Goal: Find contact information: Find contact information

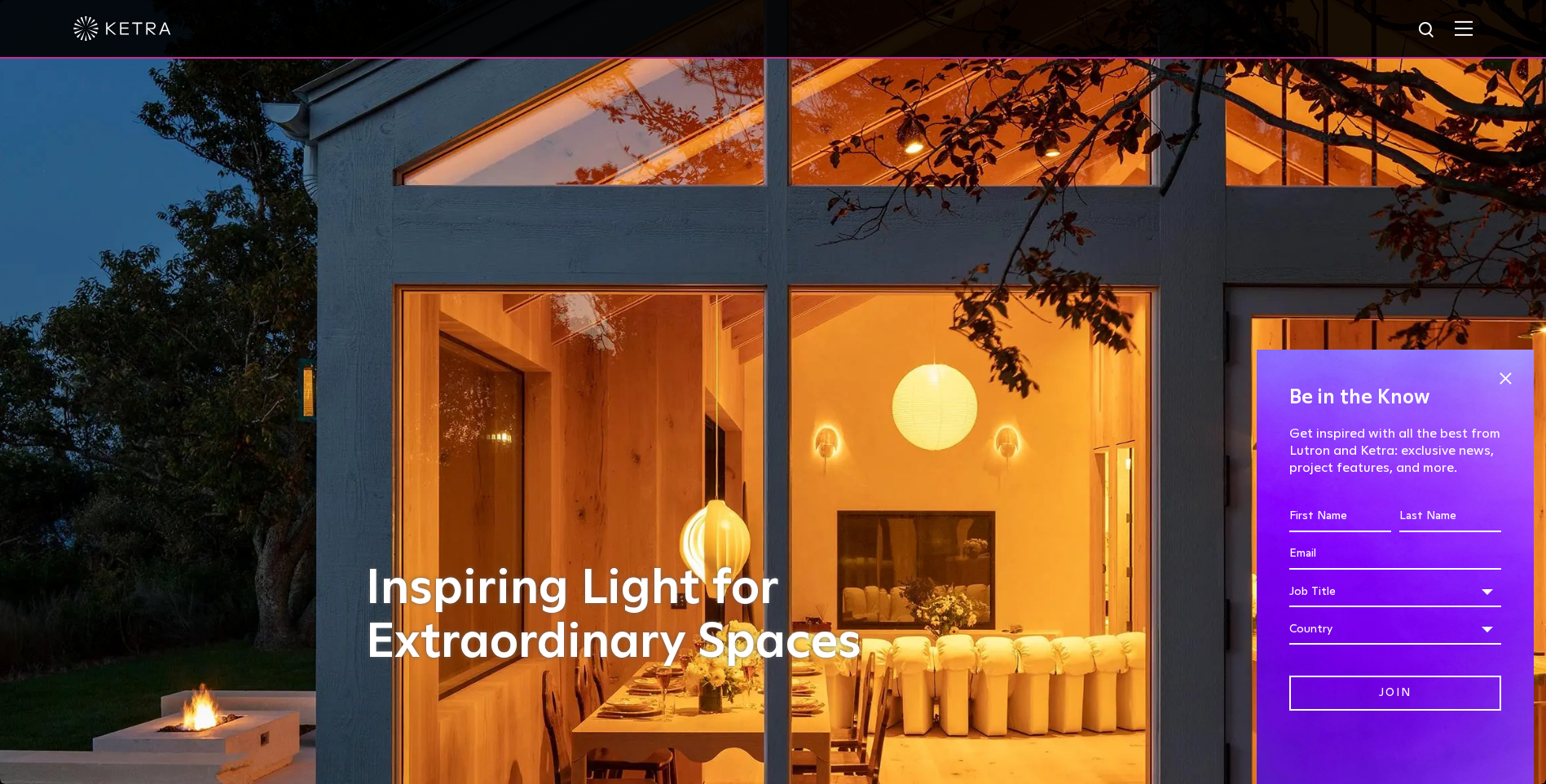
click at [1468, 30] on img at bounding box center [1463, 28] width 18 height 15
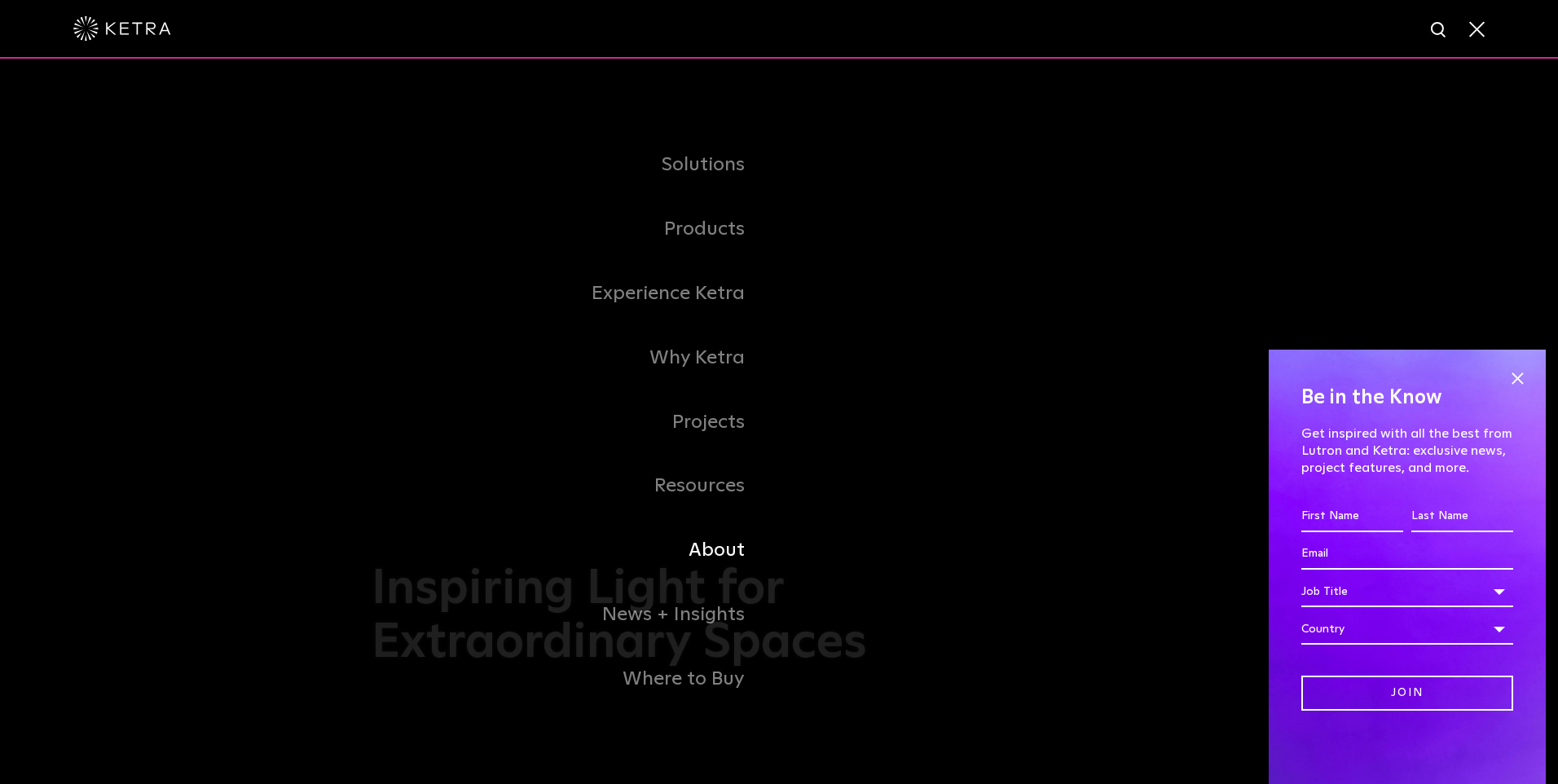
click at [719, 555] on link "About" at bounding box center [575, 550] width 408 height 64
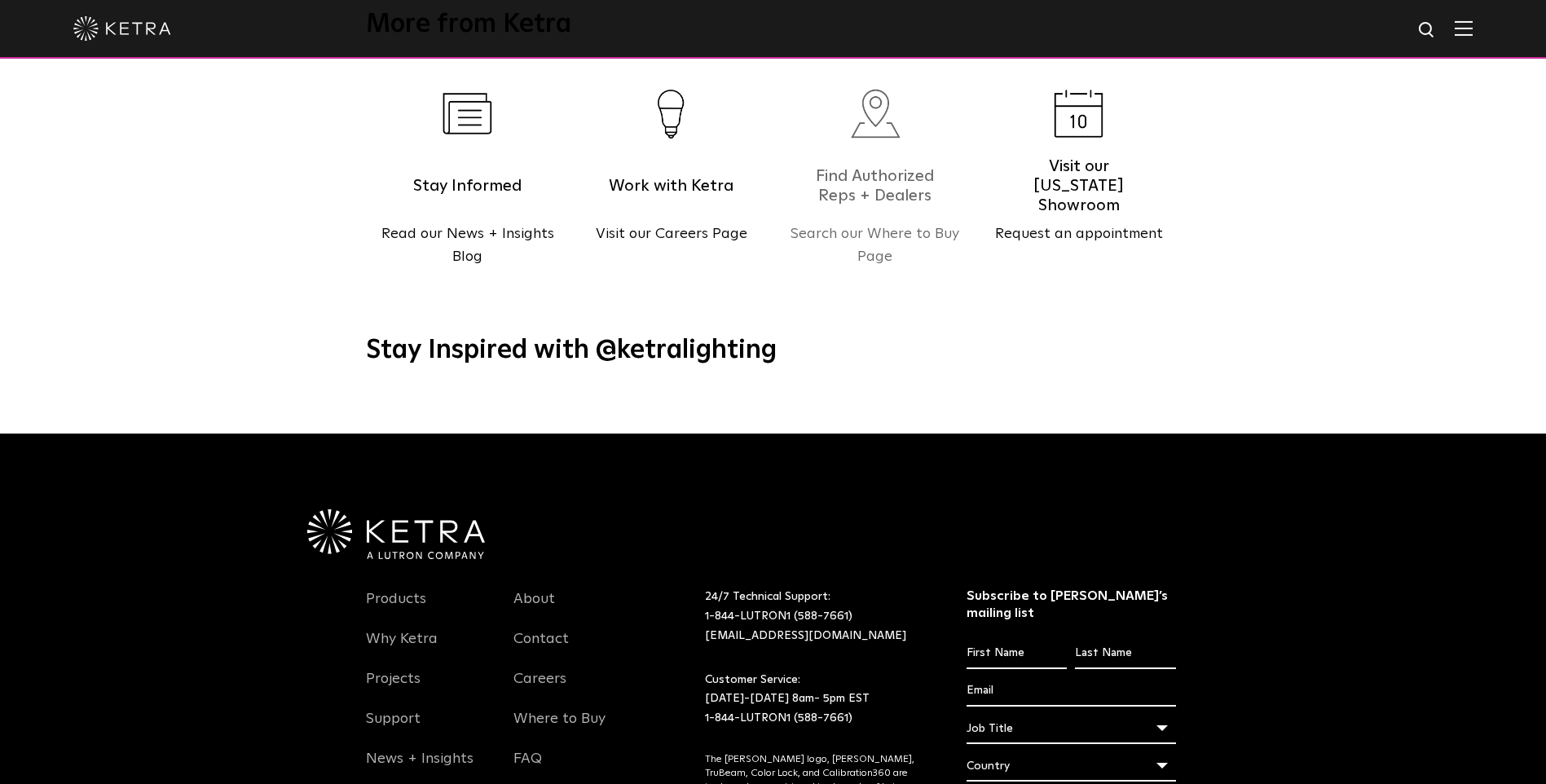
scroll to position [2101, 0]
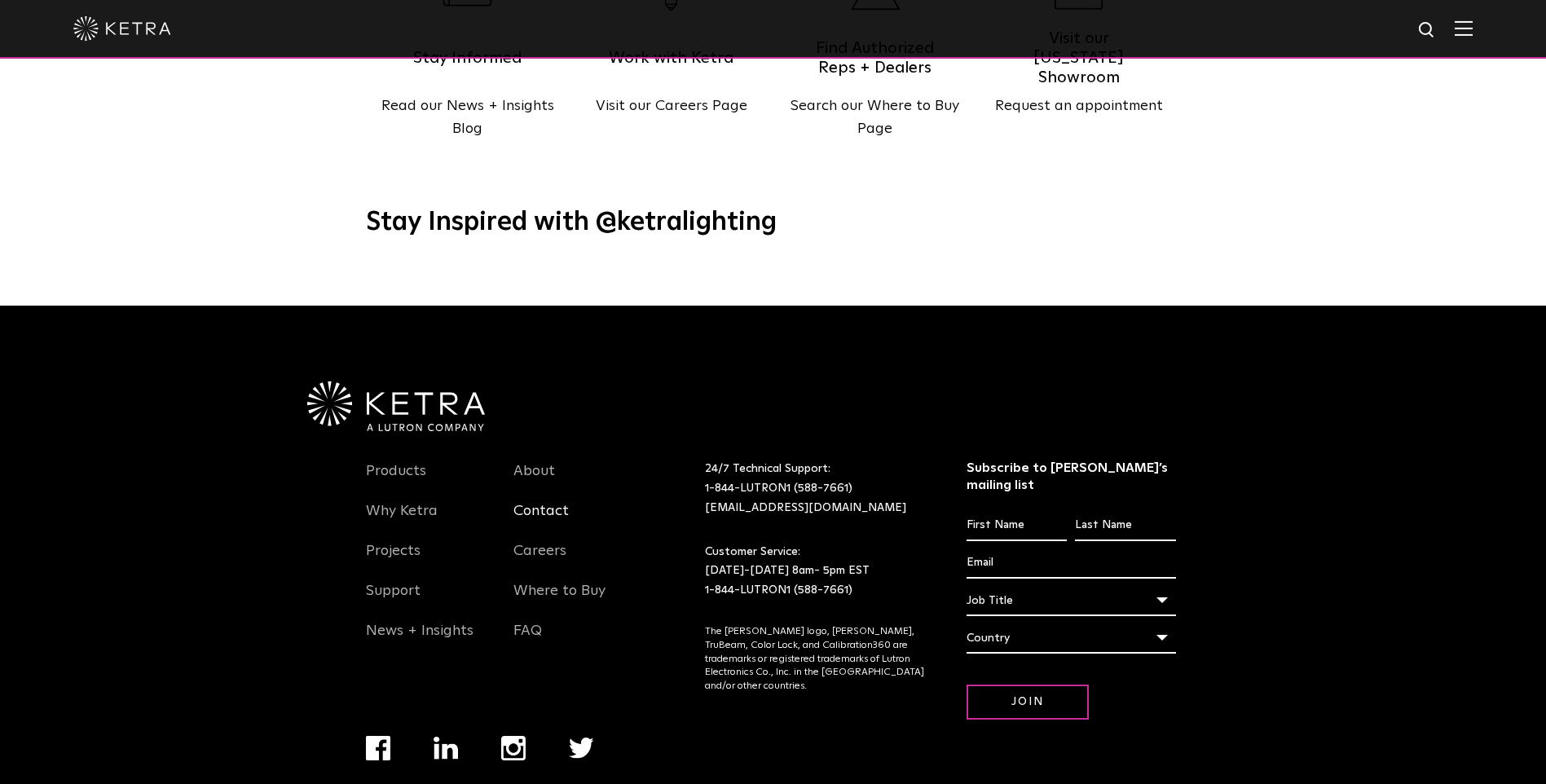
click at [550, 502] on link "Contact" at bounding box center [541, 521] width 56 height 37
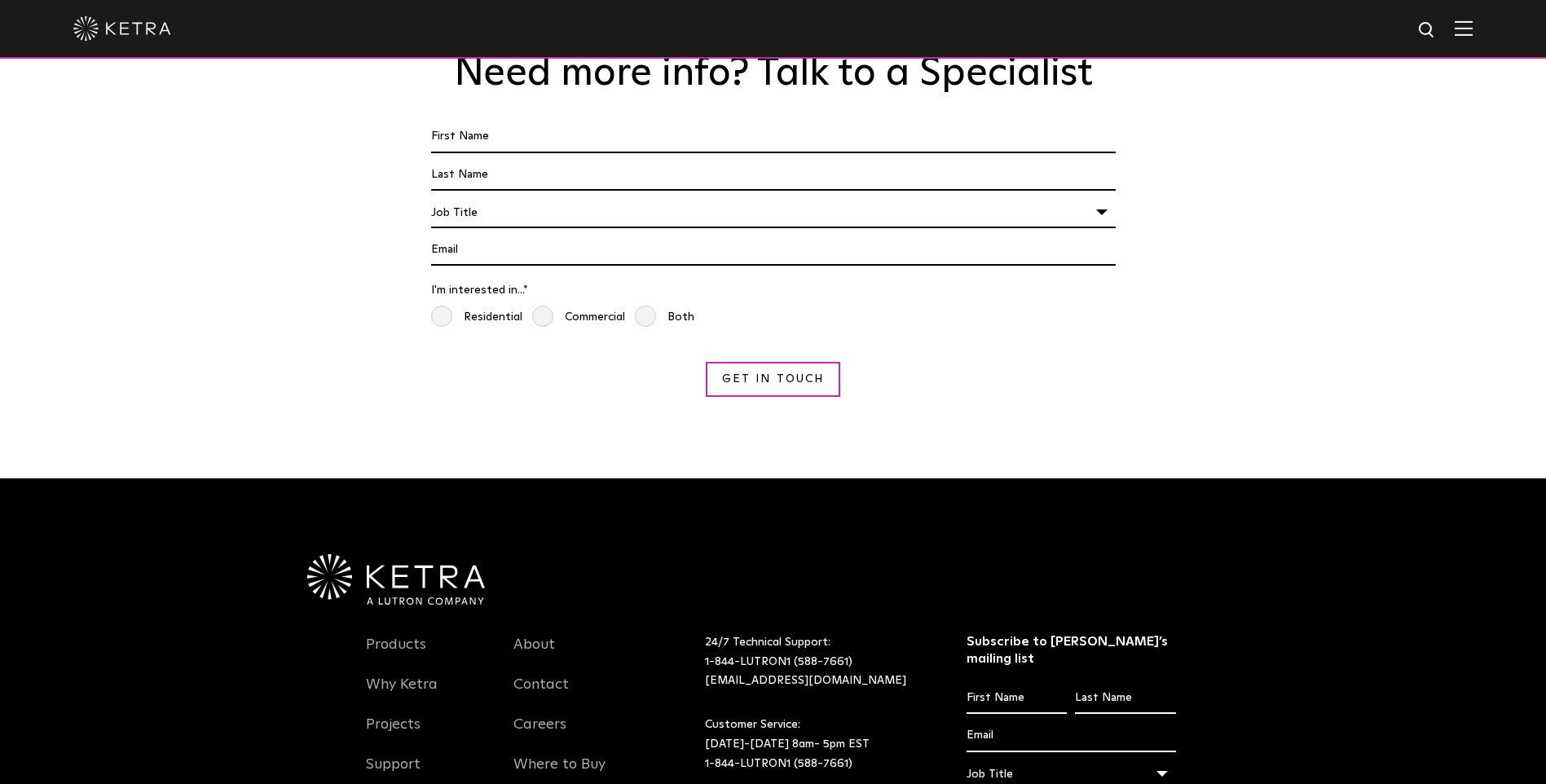
scroll to position [1507, 0]
